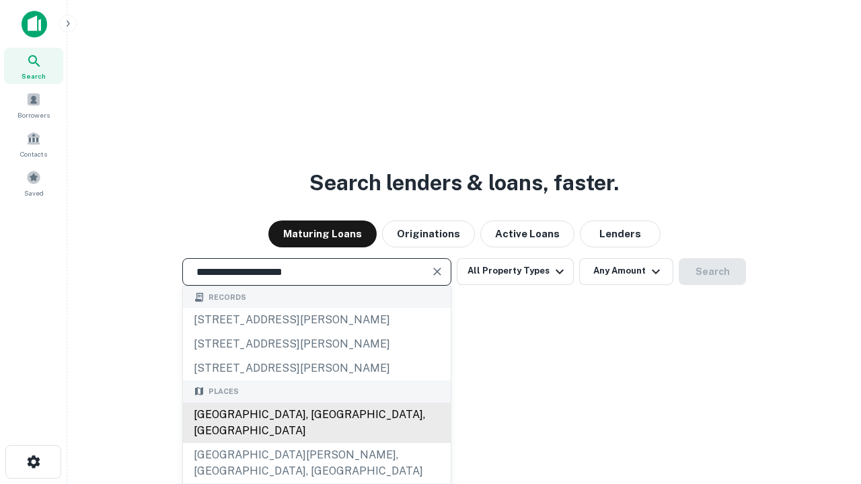
click at [316, 443] on div "[GEOGRAPHIC_DATA], [GEOGRAPHIC_DATA], [GEOGRAPHIC_DATA]" at bounding box center [317, 423] width 268 height 40
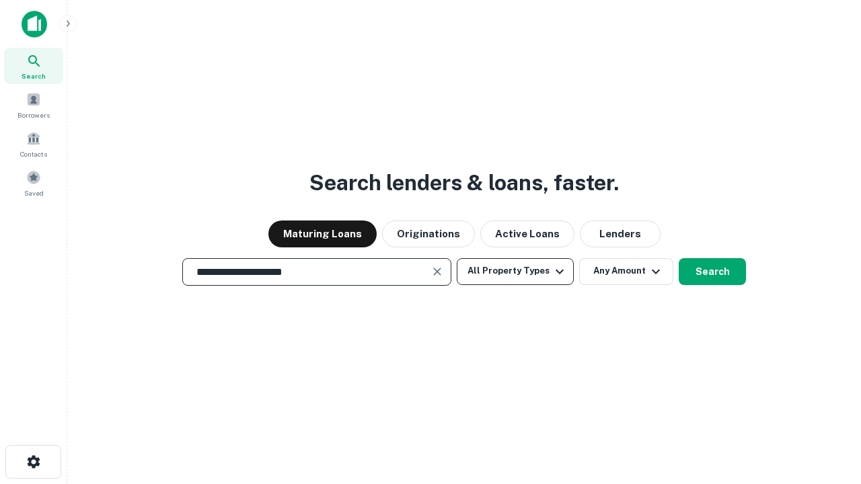
type input "**********"
click at [515, 271] on button "All Property Types" at bounding box center [515, 271] width 117 height 27
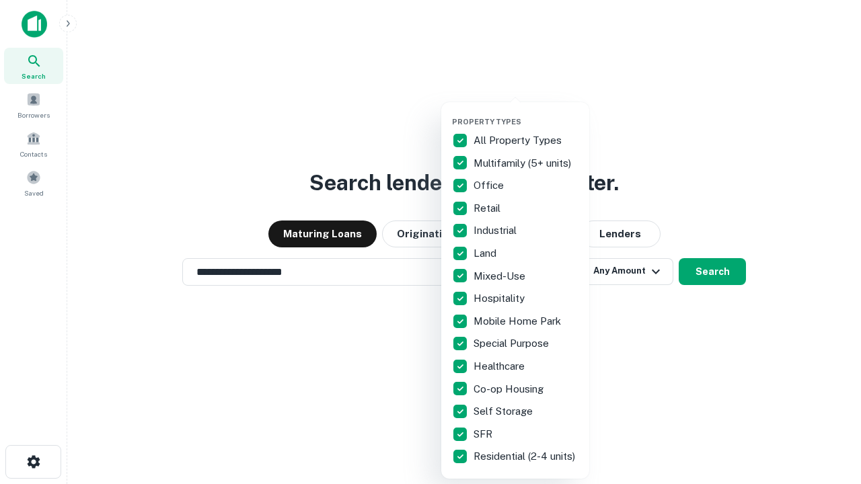
click at [526, 113] on button "button" at bounding box center [526, 113] width 148 height 1
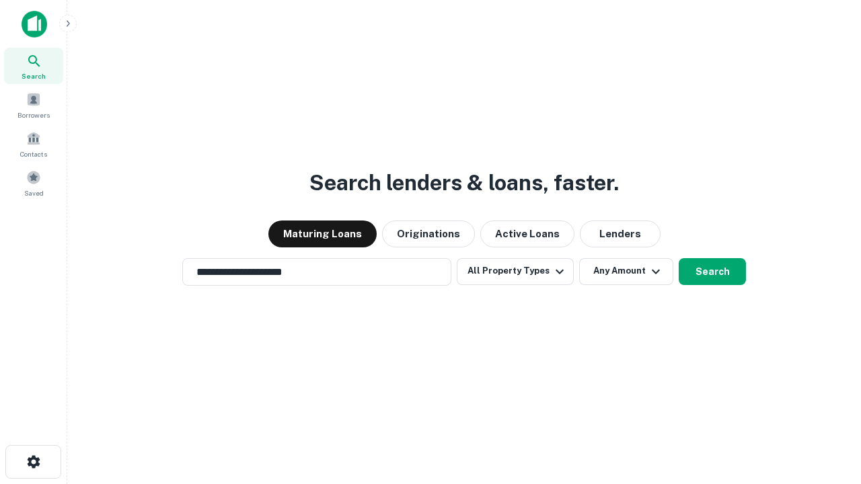
scroll to position [21, 0]
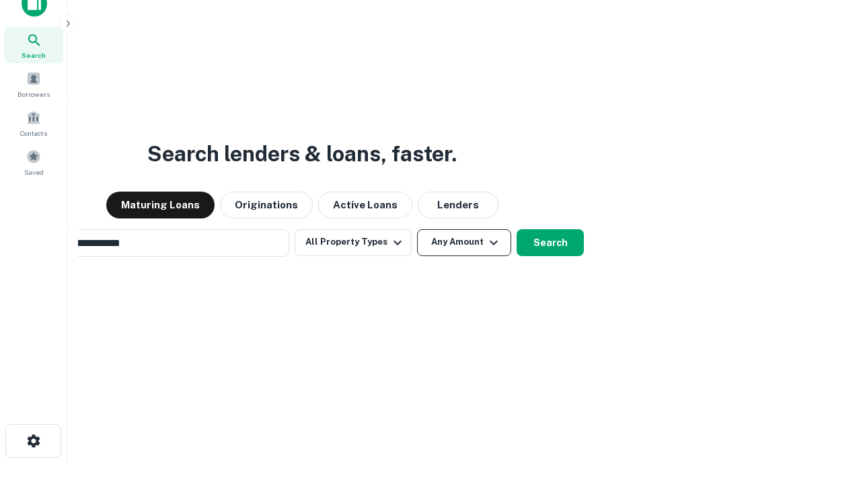
click at [417, 229] on button "Any Amount" at bounding box center [464, 242] width 94 height 27
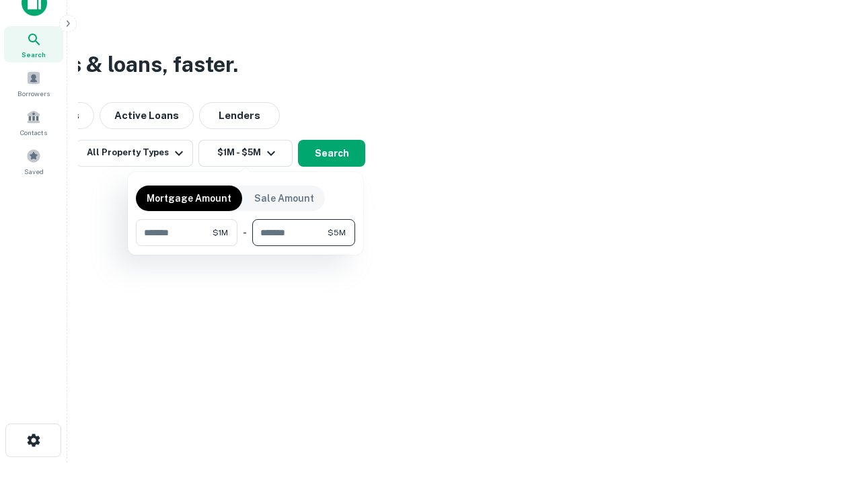
type input "*******"
click at [245, 246] on button "button" at bounding box center [245, 246] width 219 height 1
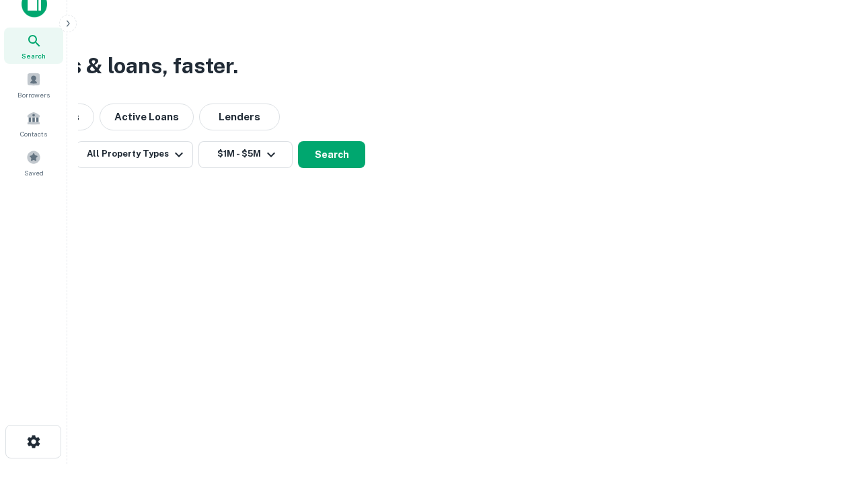
scroll to position [8, 248]
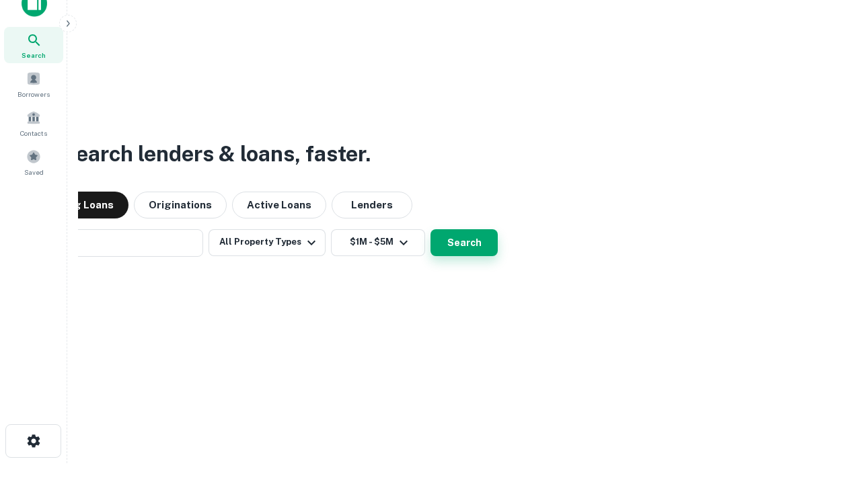
click at [430, 229] on button "Search" at bounding box center [463, 242] width 67 height 27
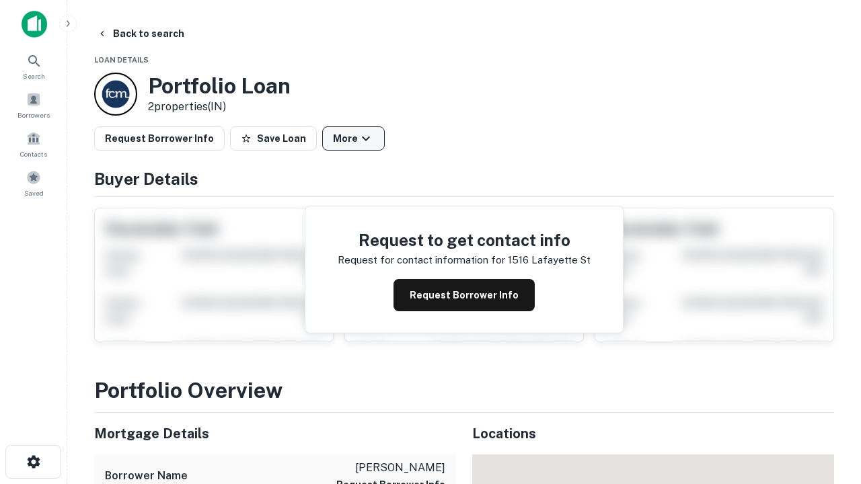
click at [353, 139] on button "More" at bounding box center [353, 138] width 63 height 24
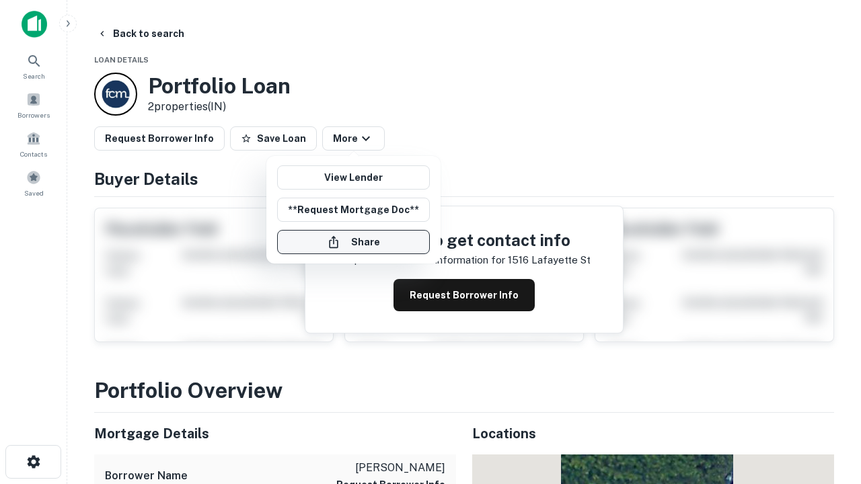
click at [353, 242] on button "Share" at bounding box center [353, 242] width 153 height 24
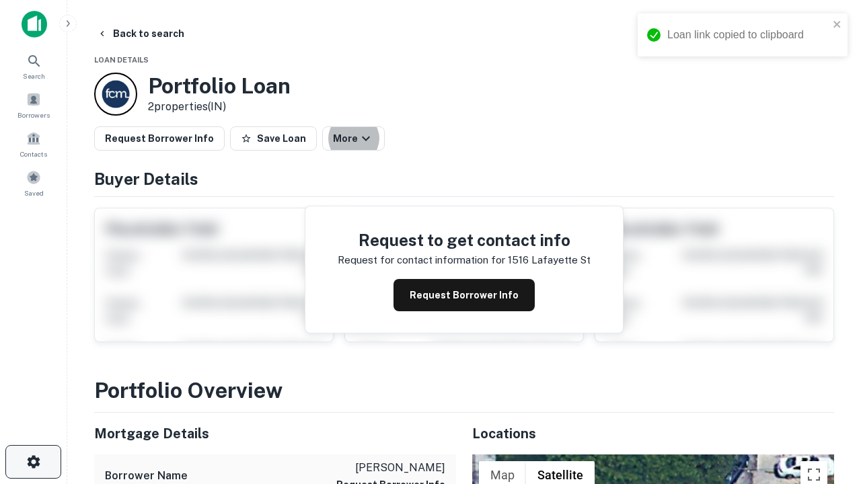
click at [33, 462] on icon "button" at bounding box center [34, 462] width 16 height 16
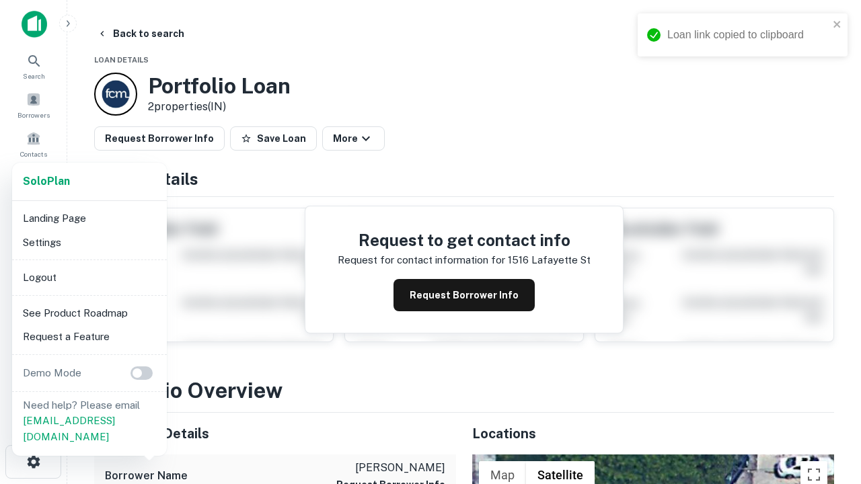
click at [89, 277] on li "Logout" at bounding box center [89, 278] width 144 height 24
